Goal: Task Accomplishment & Management: Manage account settings

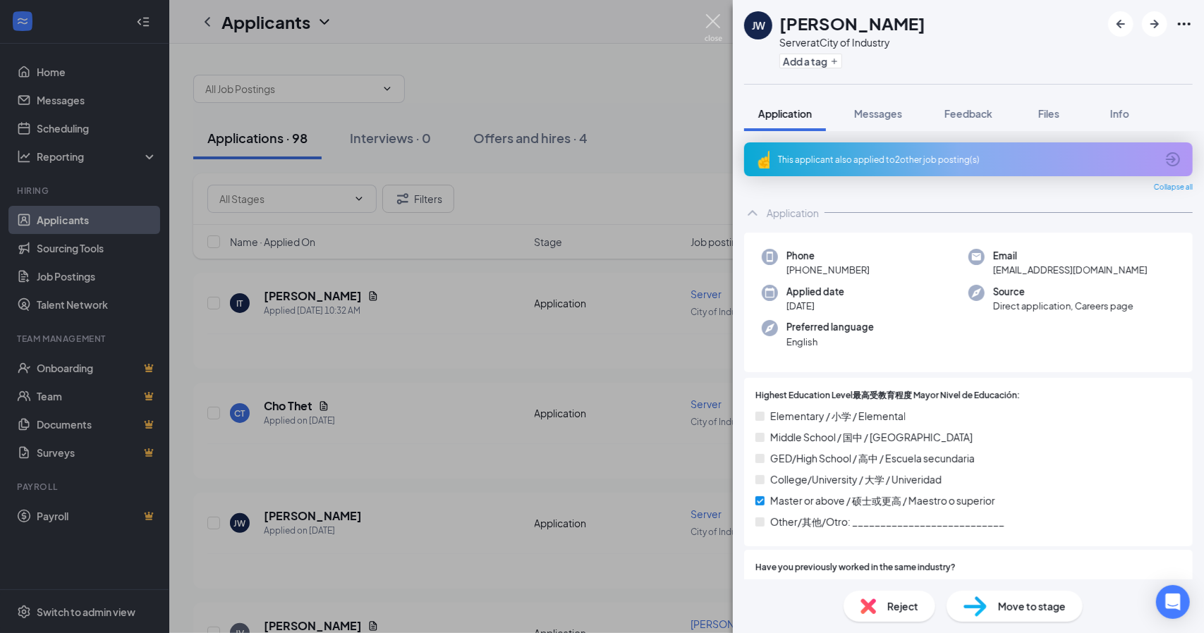
click at [709, 24] on img at bounding box center [713, 27] width 18 height 27
click at [549, 114] on div "[PERSON_NAME] at City of Industry Add a tag Application Messages Feedback Files…" at bounding box center [602, 316] width 1204 height 633
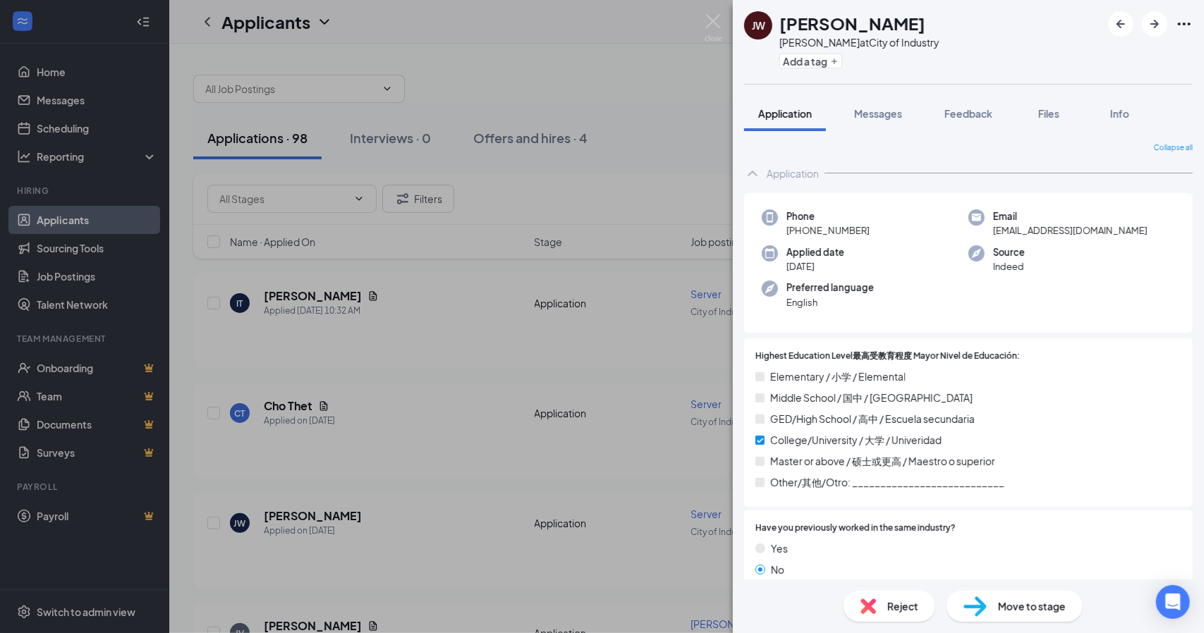
click at [668, 300] on div "JW Jian-Xing Wu Busser at City of Industry Add a tag Application Messages Feedb…" at bounding box center [602, 316] width 1204 height 633
